Goal: Task Accomplishment & Management: Use online tool/utility

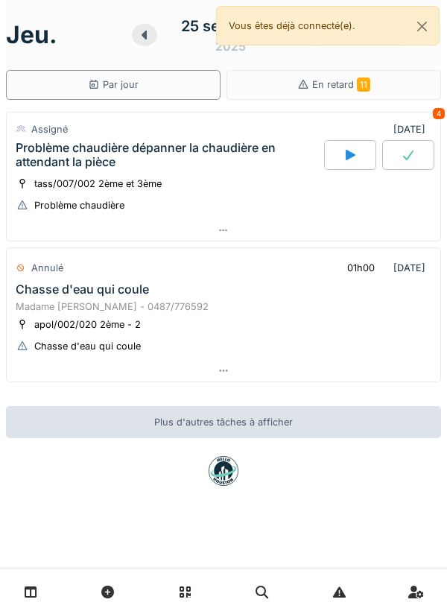
click at [332, 168] on div at bounding box center [350, 155] width 52 height 30
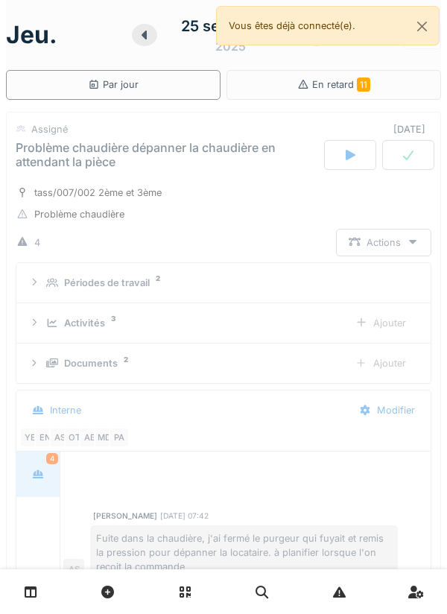
scroll to position [52, 0]
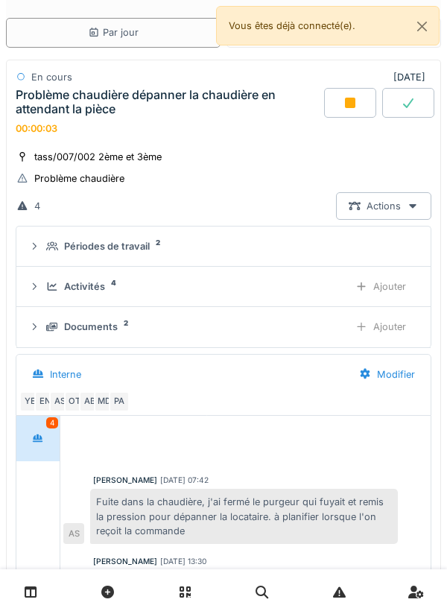
click at [373, 298] on div "Ajouter" at bounding box center [381, 287] width 76 height 28
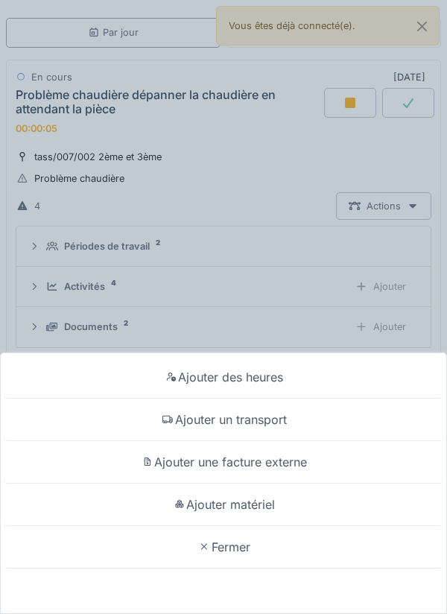
click at [299, 423] on div "Ajouter un transport" at bounding box center [224, 420] width 440 height 42
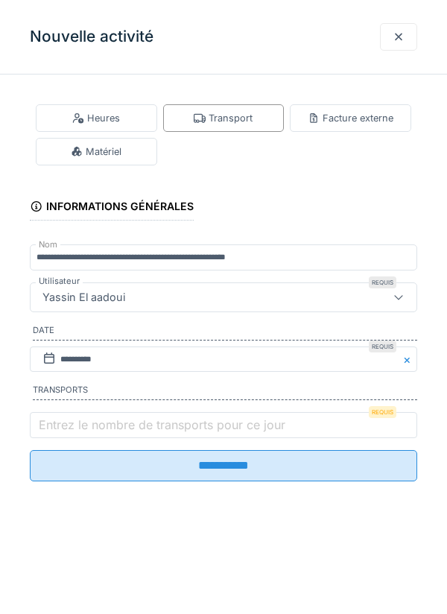
click at [267, 434] on label "Entrez le nombre de transports pour ce jour" at bounding box center [162, 425] width 253 height 18
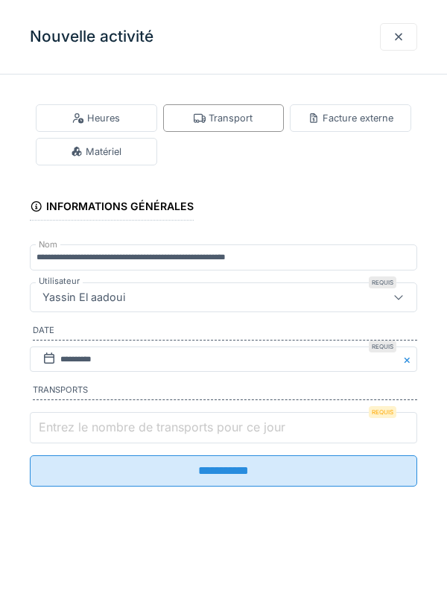
click at [267, 437] on input "Entrez le nombre de transports pour ce jour" at bounding box center [223, 427] width 387 height 31
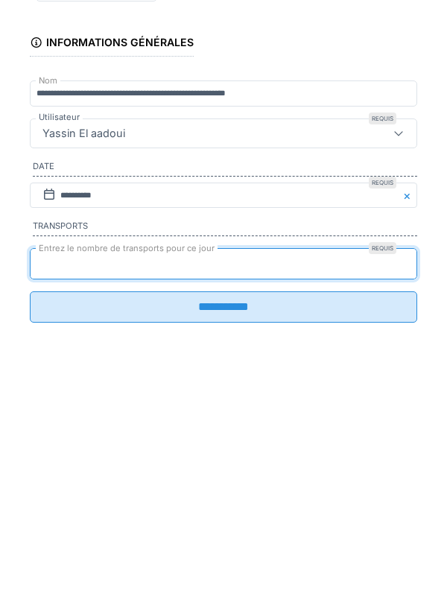
type input "*"
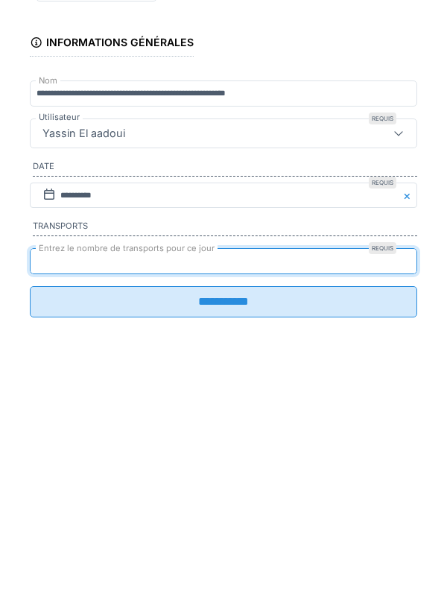
click at [251, 476] on input "**********" at bounding box center [223, 465] width 387 height 31
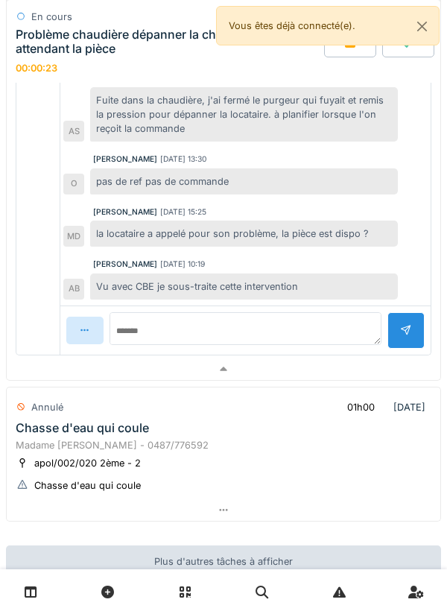
scroll to position [687, 0]
click at [435, 26] on button "Close" at bounding box center [422, 26] width 34 height 39
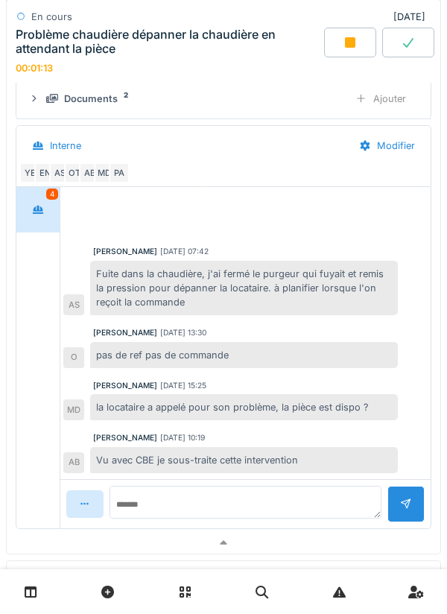
scroll to position [513, 0]
click at [340, 534] on div at bounding box center [224, 542] width 434 height 22
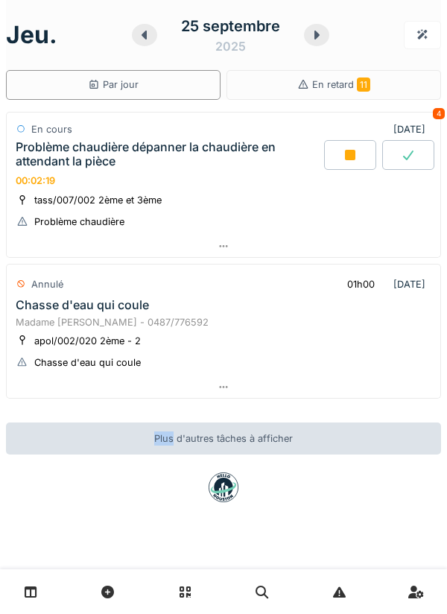
click at [387, 247] on div at bounding box center [224, 246] width 434 height 22
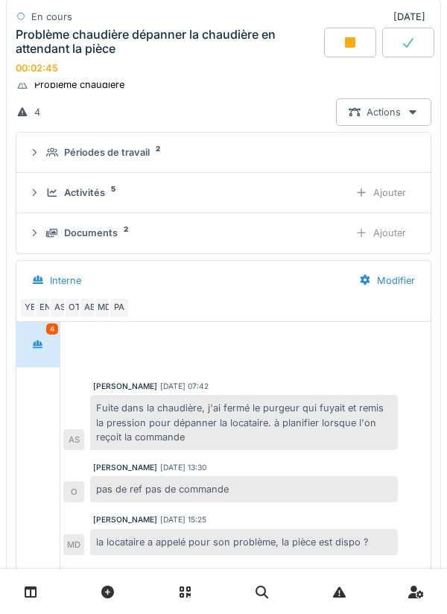
scroll to position [145, 0]
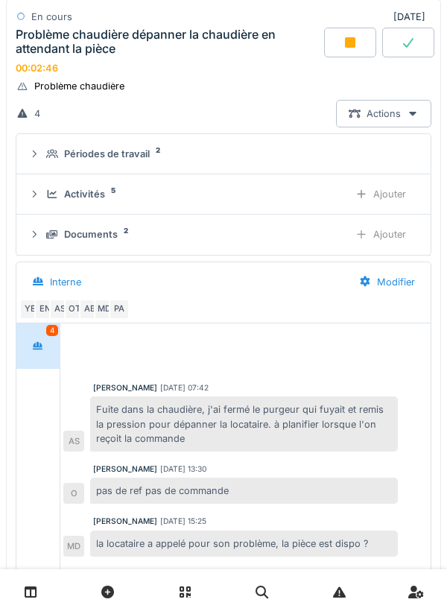
click at [122, 317] on div "PA" at bounding box center [119, 309] width 21 height 21
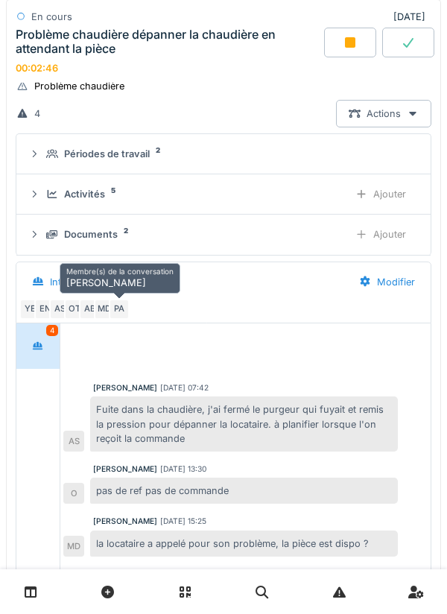
click at [107, 316] on div "MD" at bounding box center [104, 309] width 21 height 21
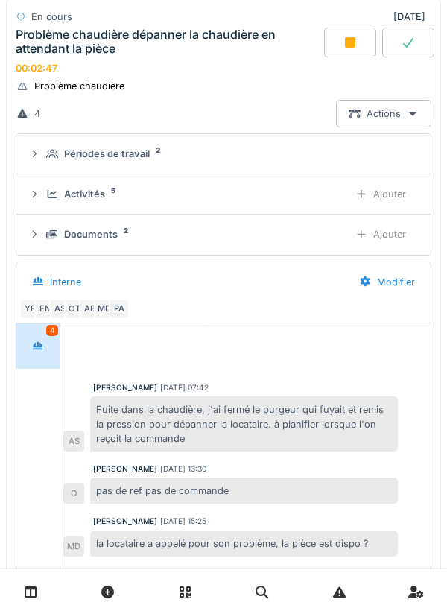
click at [87, 309] on div "AB" at bounding box center [89, 309] width 21 height 21
click at [73, 303] on div "OT" at bounding box center [74, 309] width 21 height 21
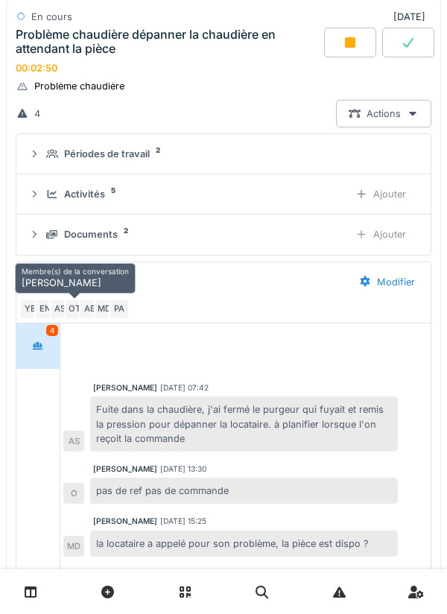
click at [54, 311] on div "AS" at bounding box center [59, 309] width 21 height 21
click at [45, 314] on div "EN" at bounding box center [44, 309] width 21 height 21
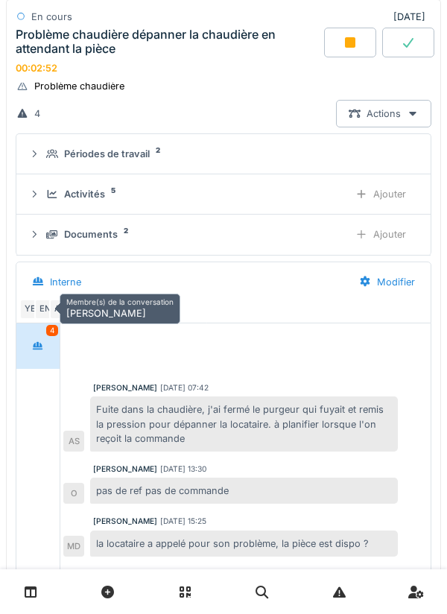
click at [42, 311] on div "EN" at bounding box center [44, 309] width 21 height 21
click at [39, 308] on div "EN" at bounding box center [44, 309] width 21 height 21
click at [20, 316] on div "YE" at bounding box center [29, 309] width 21 height 21
click at [35, 310] on div "EN" at bounding box center [44, 309] width 21 height 21
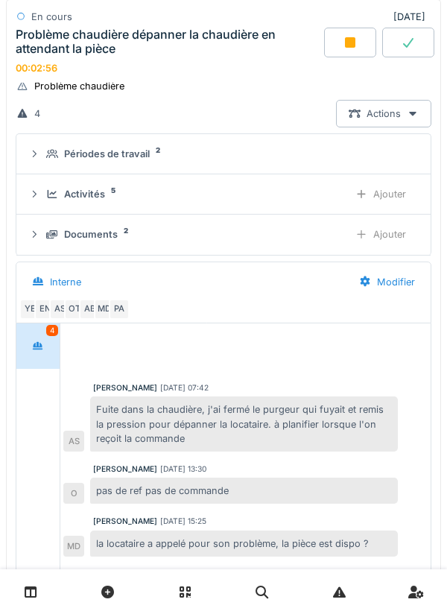
scroll to position [166, 0]
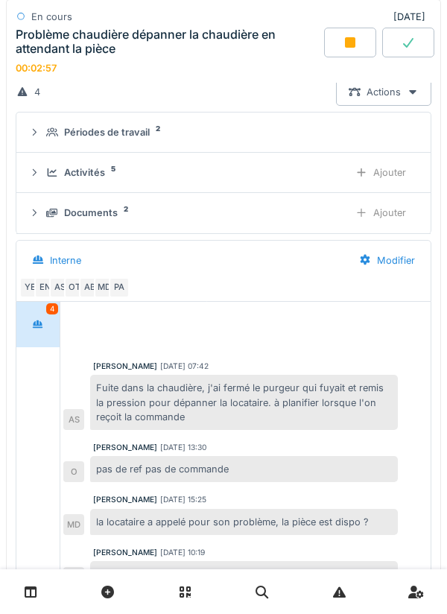
click at [118, 286] on div "PA" at bounding box center [119, 287] width 21 height 21
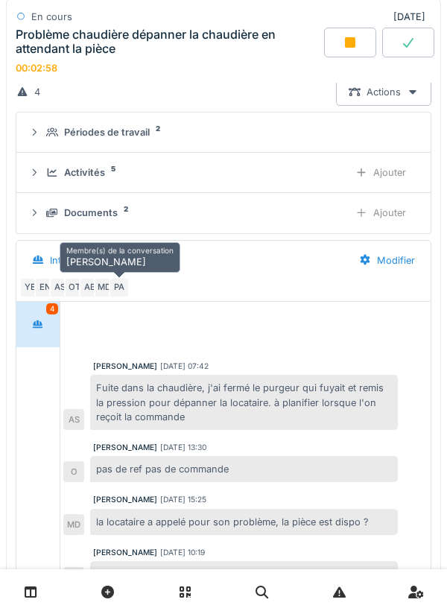
click at [110, 284] on div "PA" at bounding box center [119, 287] width 21 height 21
click at [104, 289] on div "MD" at bounding box center [104, 287] width 21 height 21
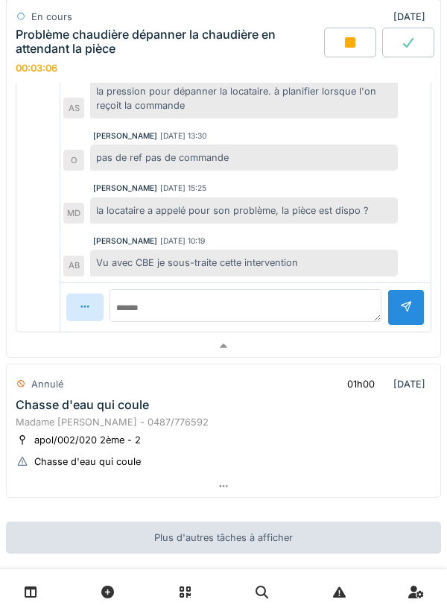
scroll to position [477, 0]
click at [260, 348] on div at bounding box center [224, 347] width 434 height 22
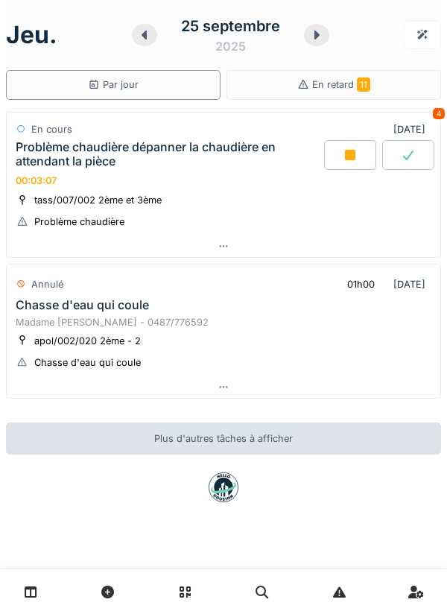
scroll to position [0, 0]
